Goal: Check status: Check status

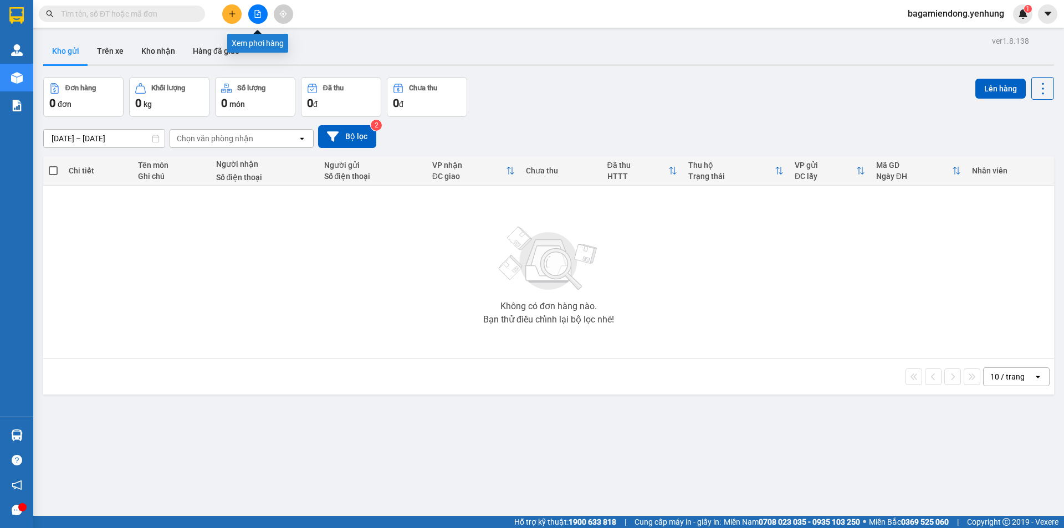
click at [260, 18] on button at bounding box center [257, 13] width 19 height 19
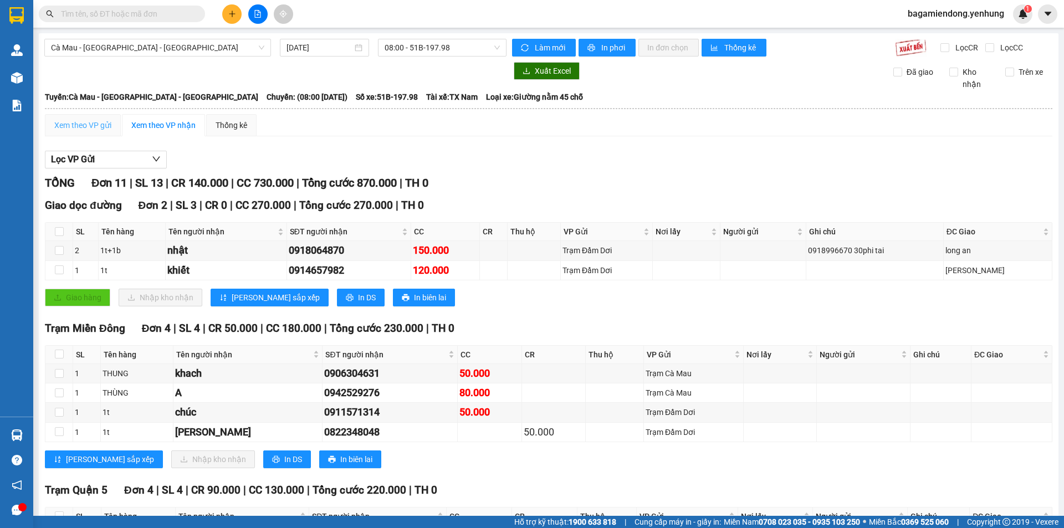
click at [100, 116] on div "Xem theo VP gửi" at bounding box center [83, 125] width 76 height 22
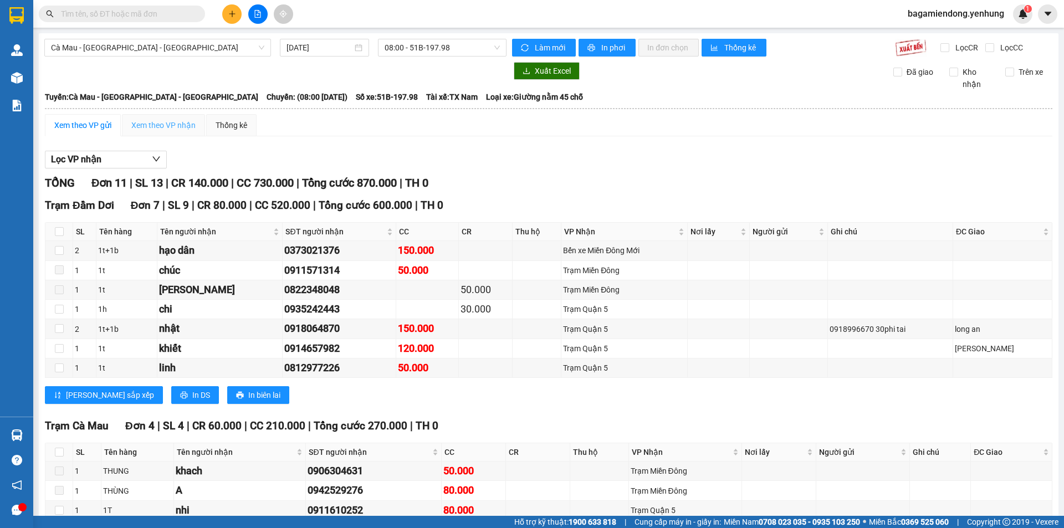
click at [173, 132] on div "Xem theo VP nhận" at bounding box center [163, 125] width 83 height 22
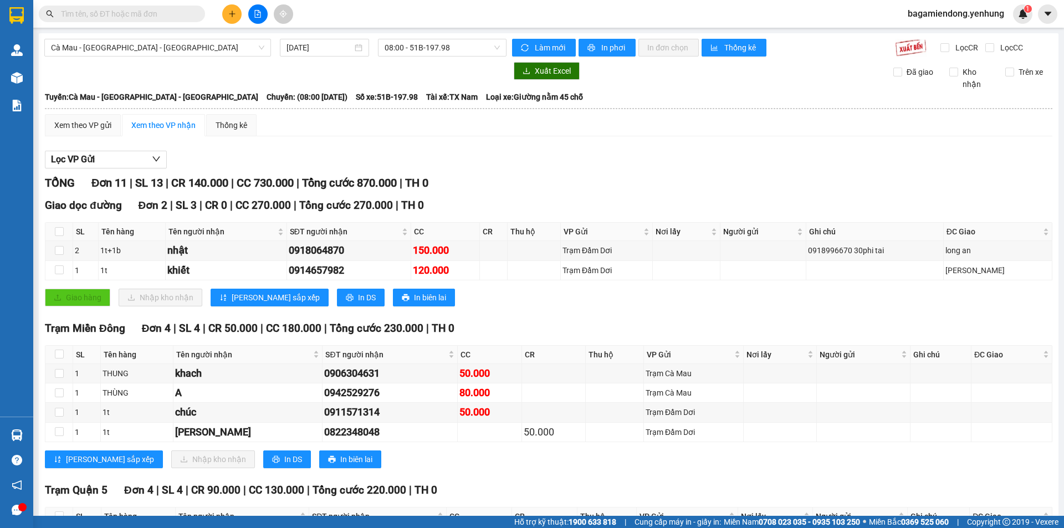
click at [165, 60] on div "Cà Mau - [GEOGRAPHIC_DATA] - [GEOGRAPHIC_DATA] [DATE] 08:00 - 51B-197.98 Làm mớ…" at bounding box center [548, 395] width 1019 height 725
click at [165, 53] on span "Cà Mau - [GEOGRAPHIC_DATA] - [GEOGRAPHIC_DATA]" at bounding box center [157, 47] width 213 height 17
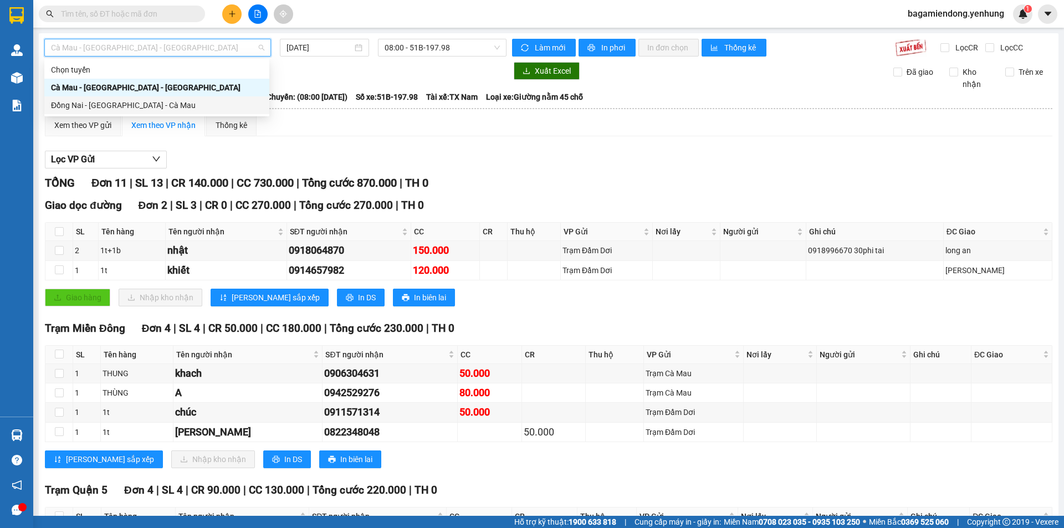
click at [132, 101] on div "Đồng Nai - [GEOGRAPHIC_DATA] - Cà Mau" at bounding box center [157, 105] width 212 height 12
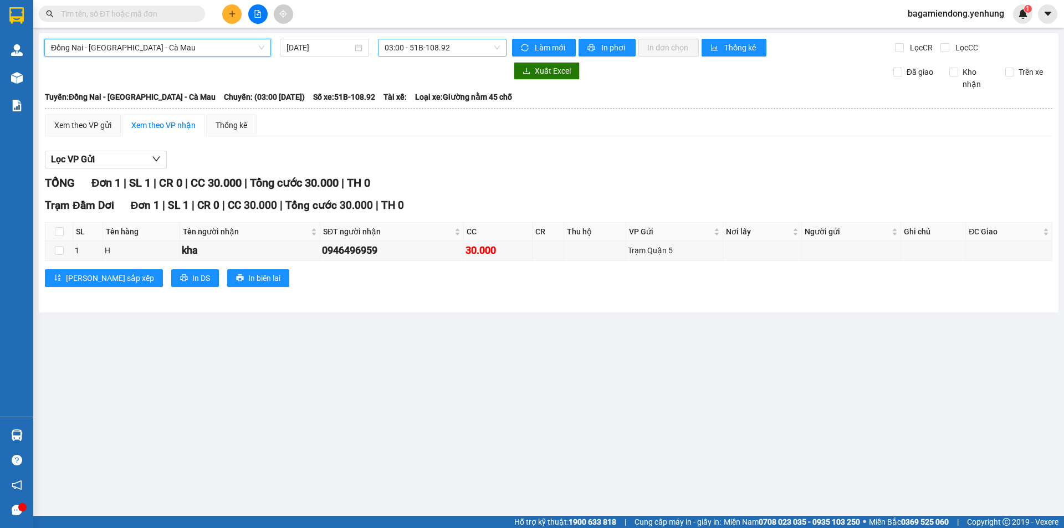
click at [390, 47] on span "03:00 - 51B-108.92" at bounding box center [441, 47] width 115 height 17
click at [326, 45] on input "[DATE]" at bounding box center [319, 48] width 66 height 12
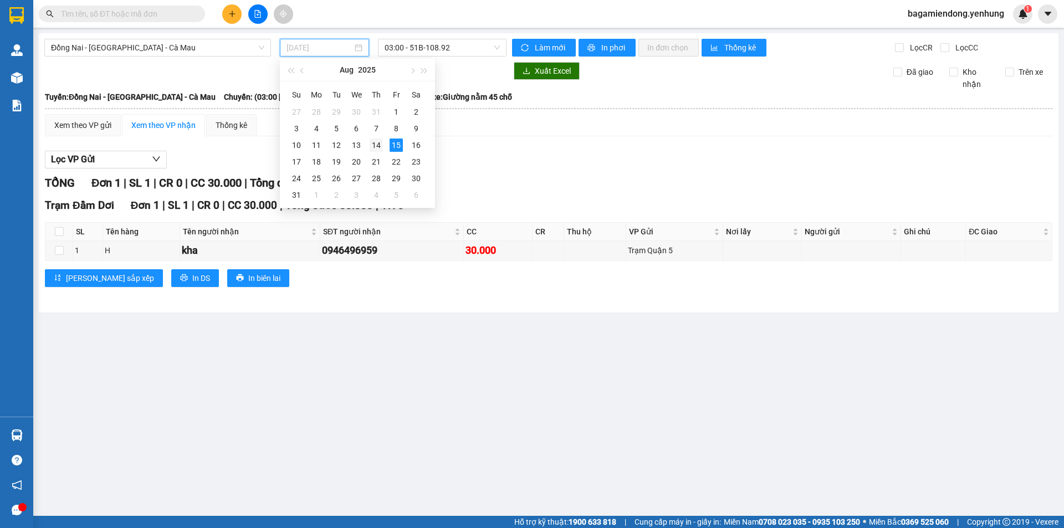
click at [380, 140] on div "14" at bounding box center [376, 145] width 13 height 13
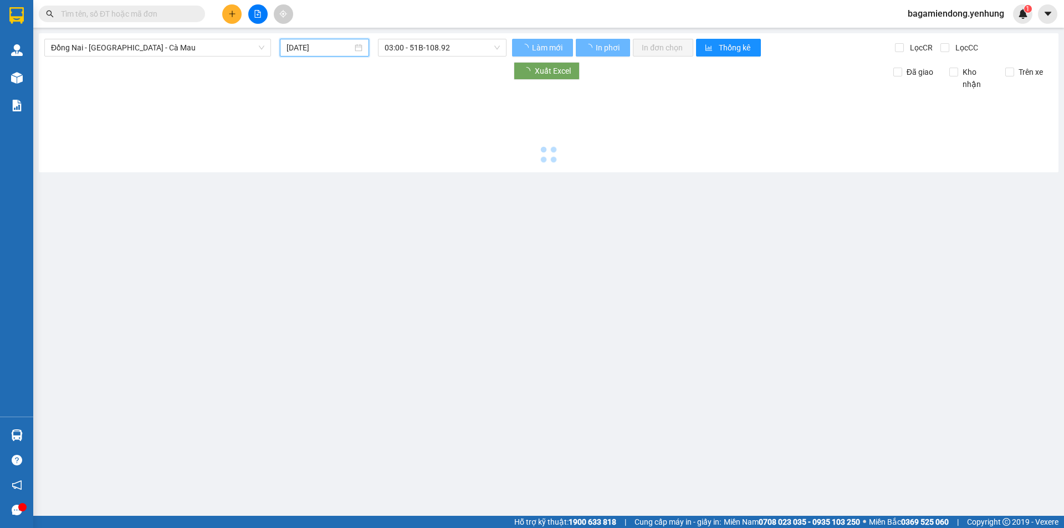
type input "[DATE]"
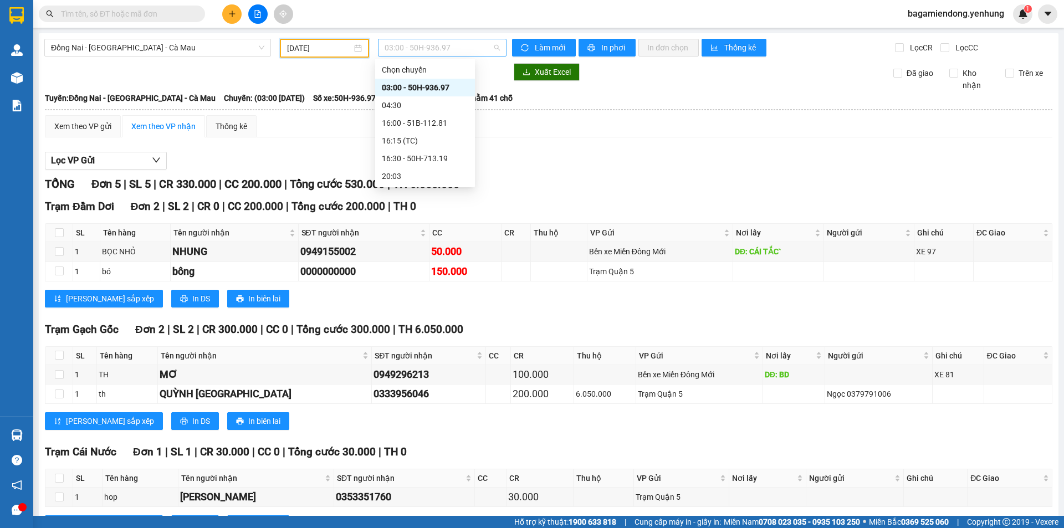
click at [394, 48] on span "03:00 - 50H-936.97" at bounding box center [441, 47] width 115 height 17
click at [392, 125] on div "16:00 - 51B-112.81" at bounding box center [425, 123] width 86 height 12
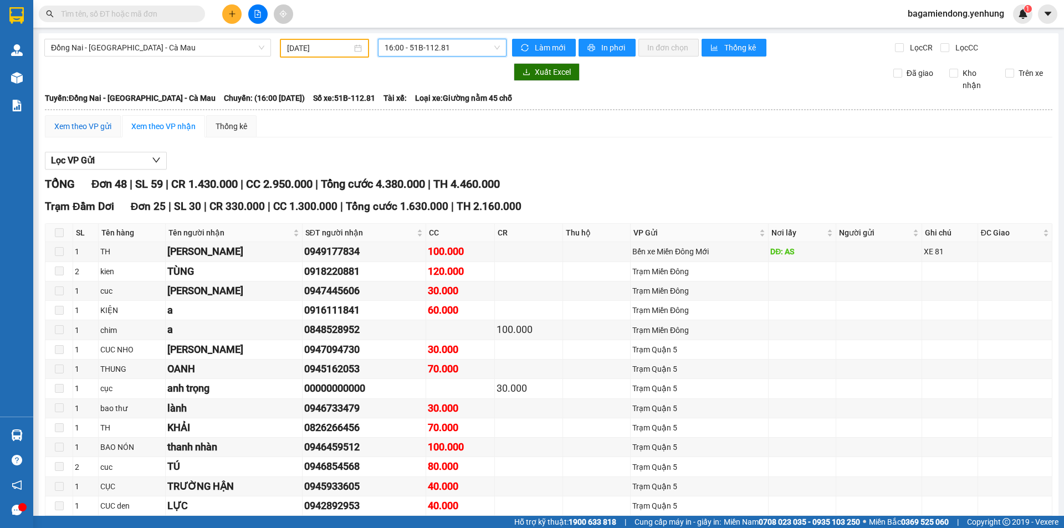
click at [97, 129] on div "Xem theo VP gửi" at bounding box center [82, 126] width 57 height 12
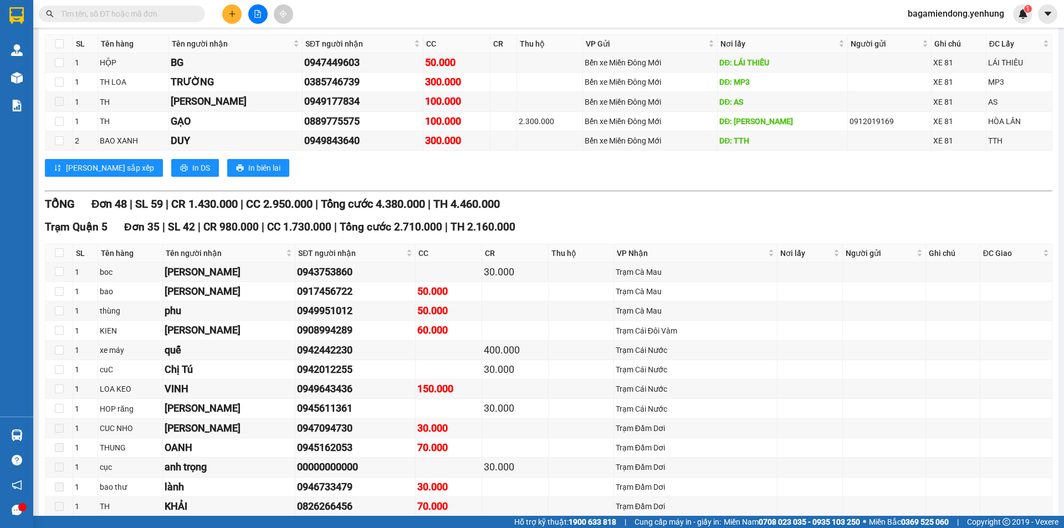
scroll to position [443, 0]
